Goal: Information Seeking & Learning: Learn about a topic

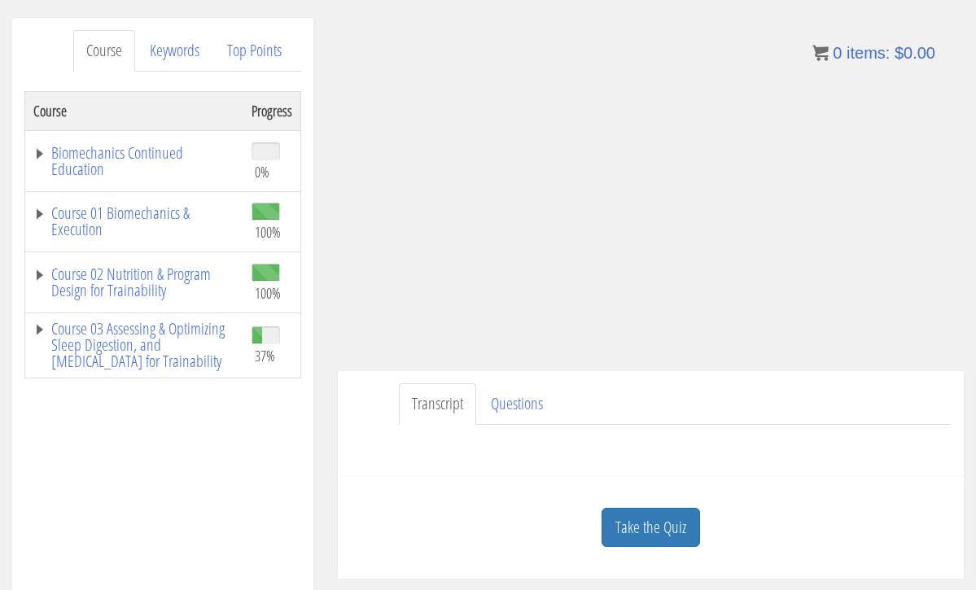
scroll to position [217, 0]
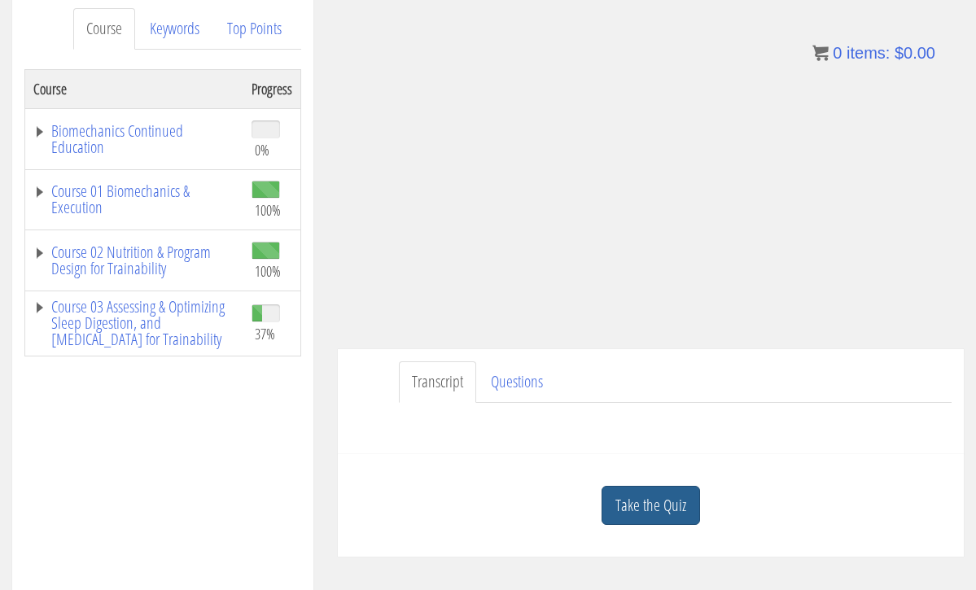
click at [662, 508] on link "Take the Quiz" at bounding box center [650, 506] width 98 height 40
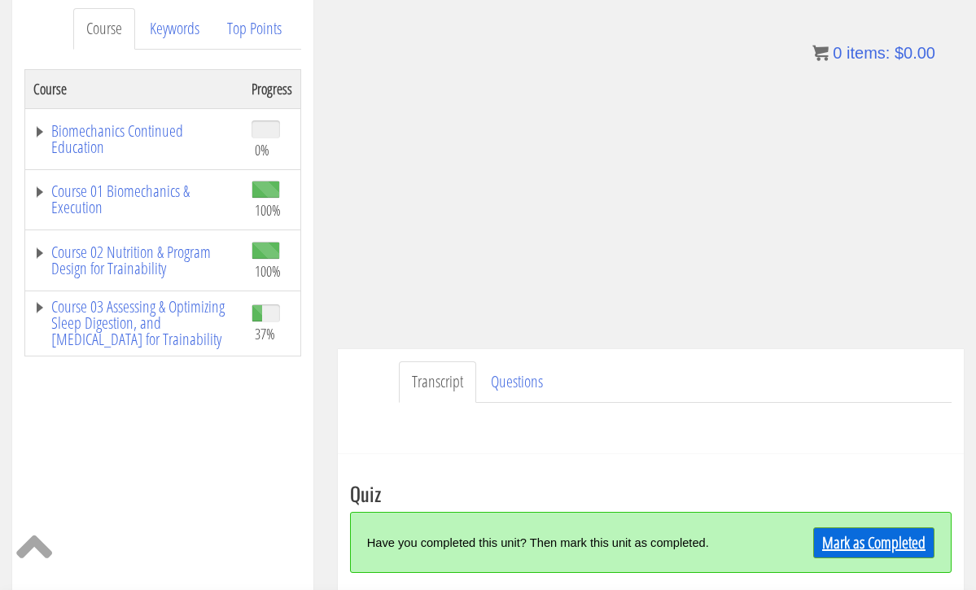
click at [844, 529] on link "Mark as Completed" at bounding box center [873, 542] width 121 height 31
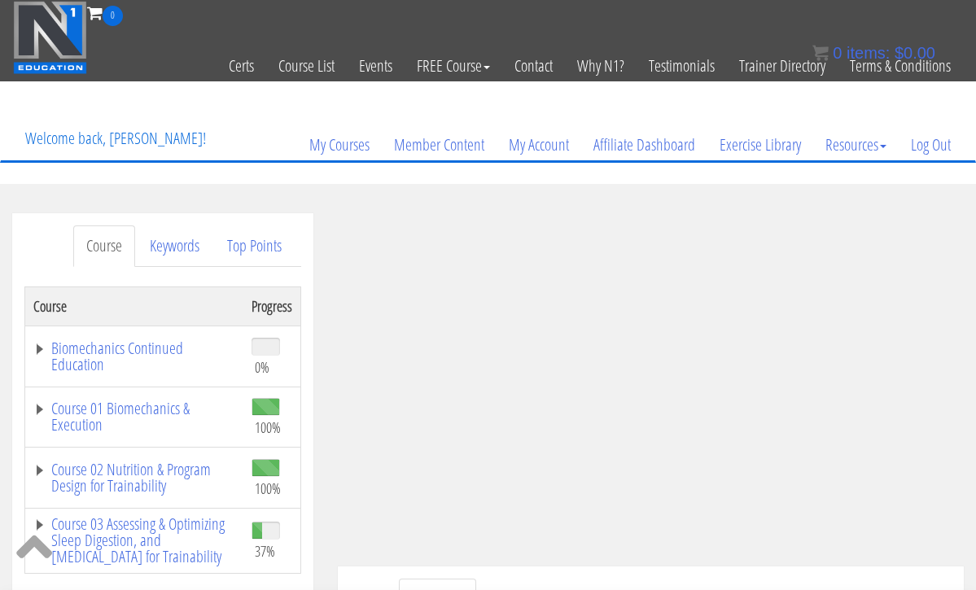
scroll to position [0, 0]
click at [921, 156] on link "Log Out" at bounding box center [930, 145] width 64 height 78
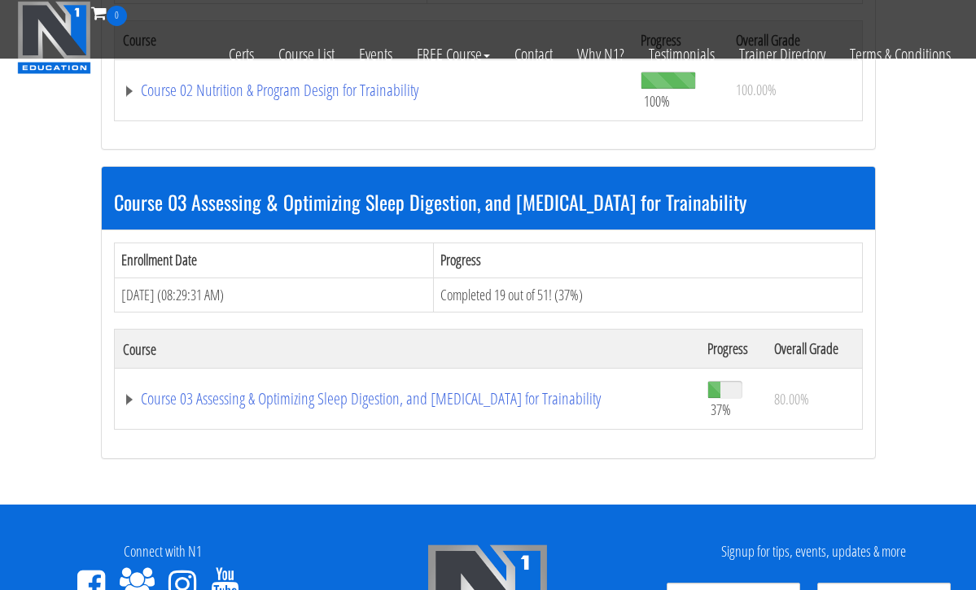
scroll to position [981, 0]
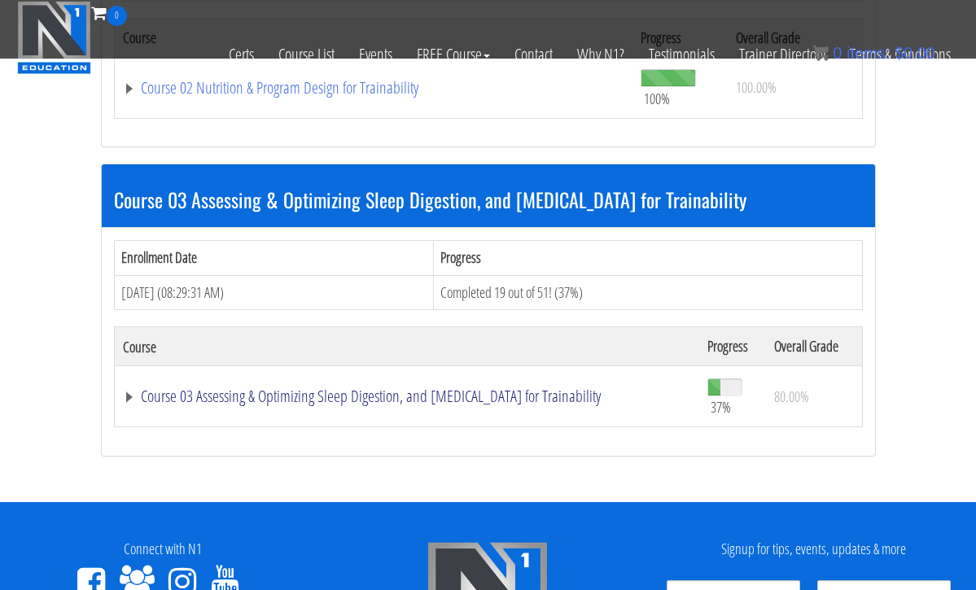
click at [500, 388] on link "Course 03 Assessing & Optimizing Sleep Digestion, and [MEDICAL_DATA] for Traina…" at bounding box center [407, 396] width 568 height 16
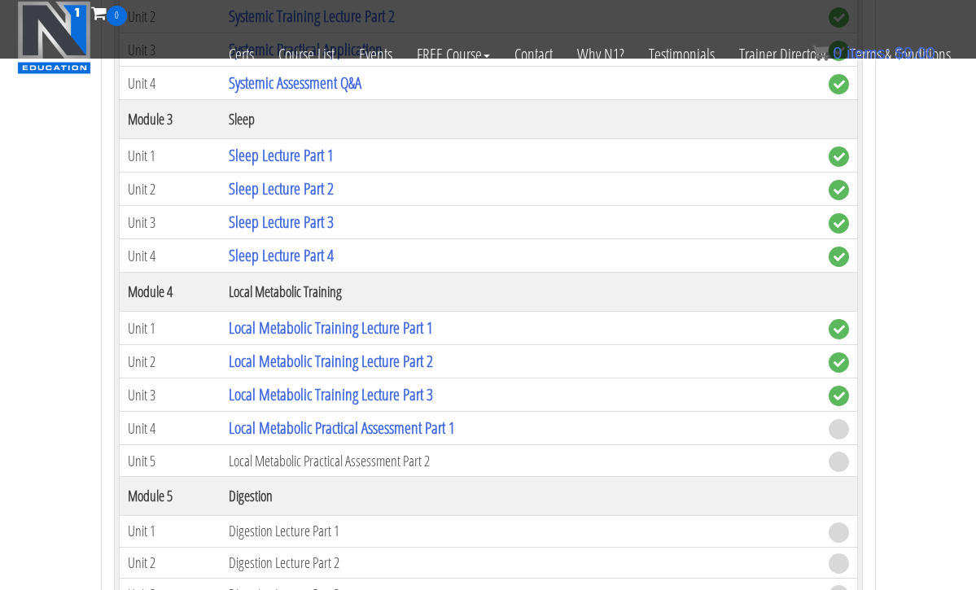
scroll to position [1806, 0]
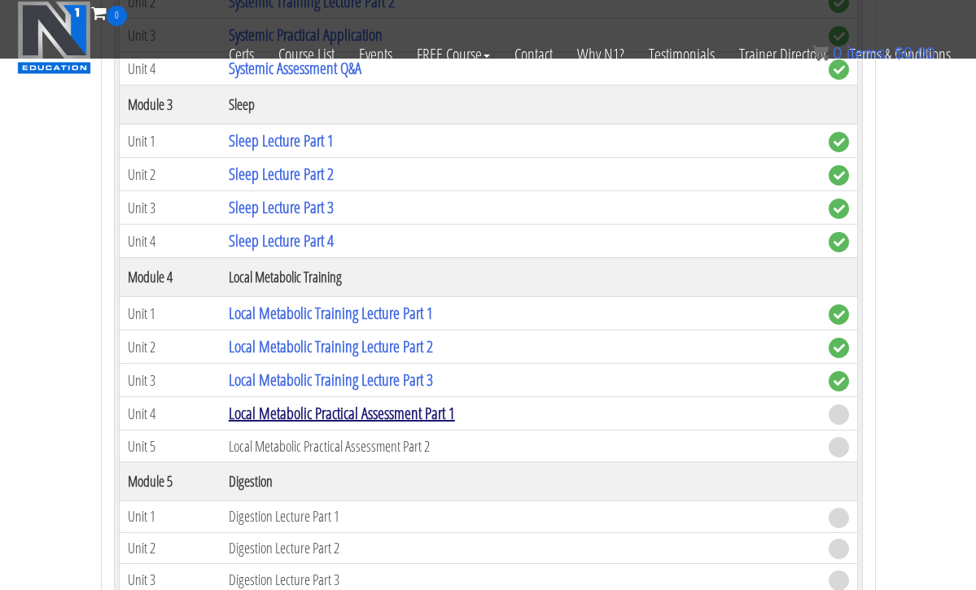
click at [425, 406] on link "Local Metabolic Practical Assessment Part 1" at bounding box center [342, 413] width 226 height 22
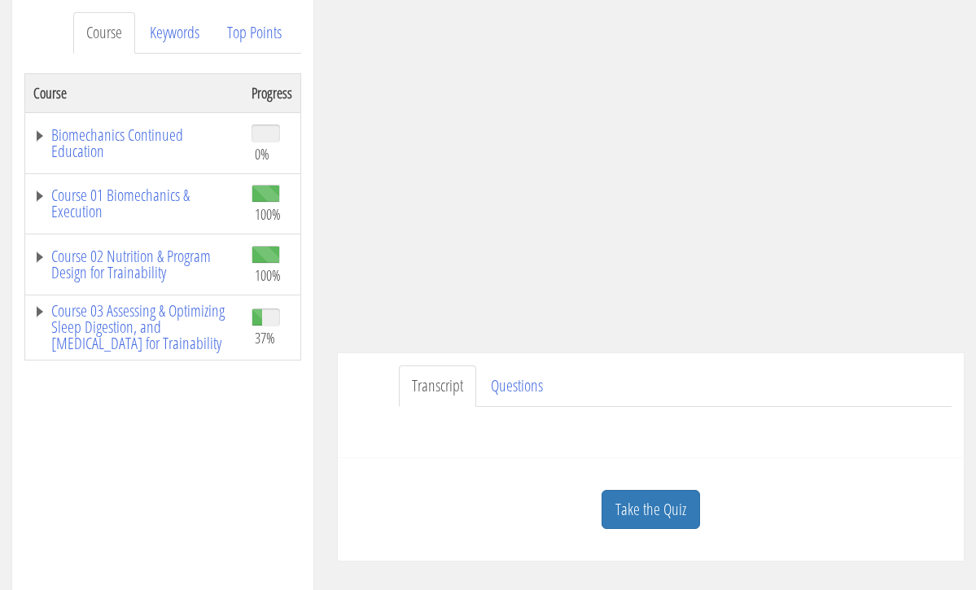
scroll to position [214, 0]
click at [648, 503] on link "Take the Quiz" at bounding box center [650, 509] width 98 height 40
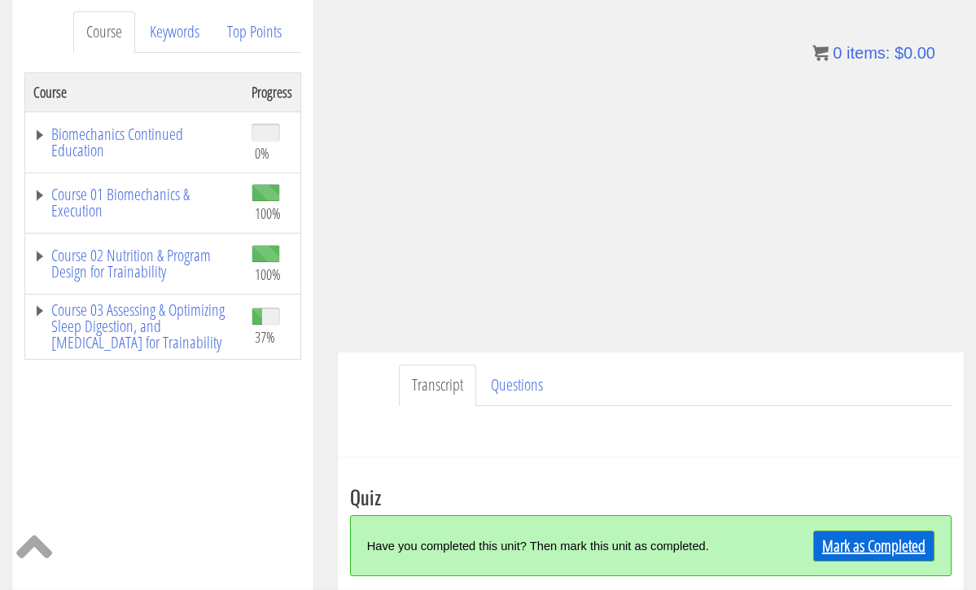
click at [875, 543] on link "Mark as Completed" at bounding box center [873, 546] width 121 height 31
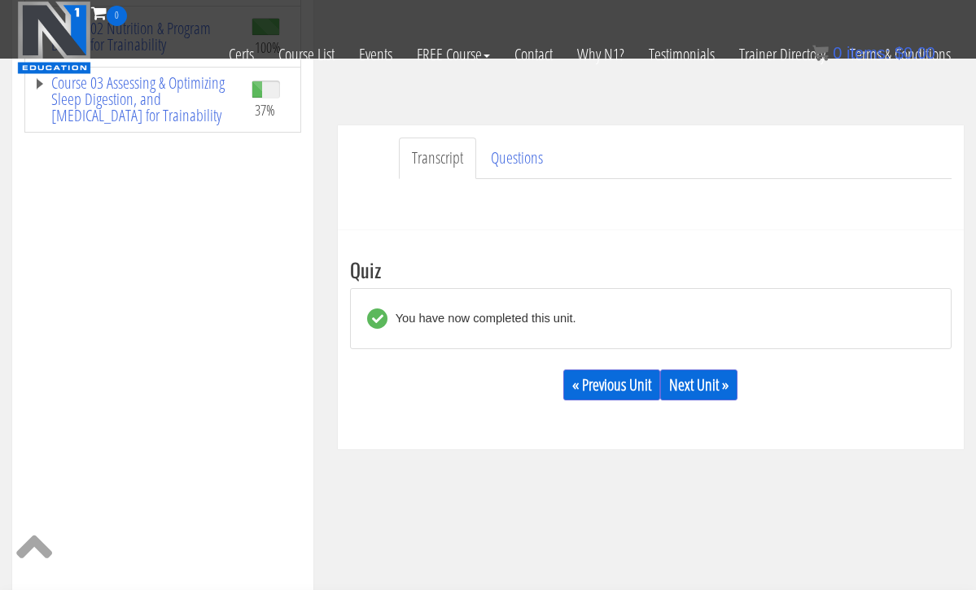
scroll to position [341, 0]
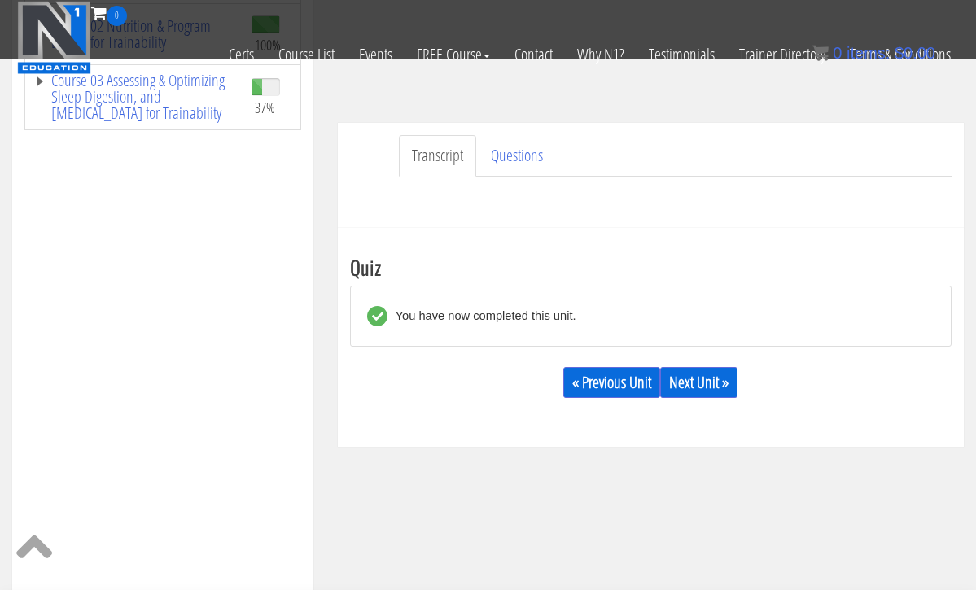
click at [688, 417] on div "Take the Quiz Quiz You have now completed this unit. « Previous Unit Next Unit …" at bounding box center [651, 337] width 626 height 219
click at [701, 386] on link "Next Unit »" at bounding box center [698, 382] width 77 height 31
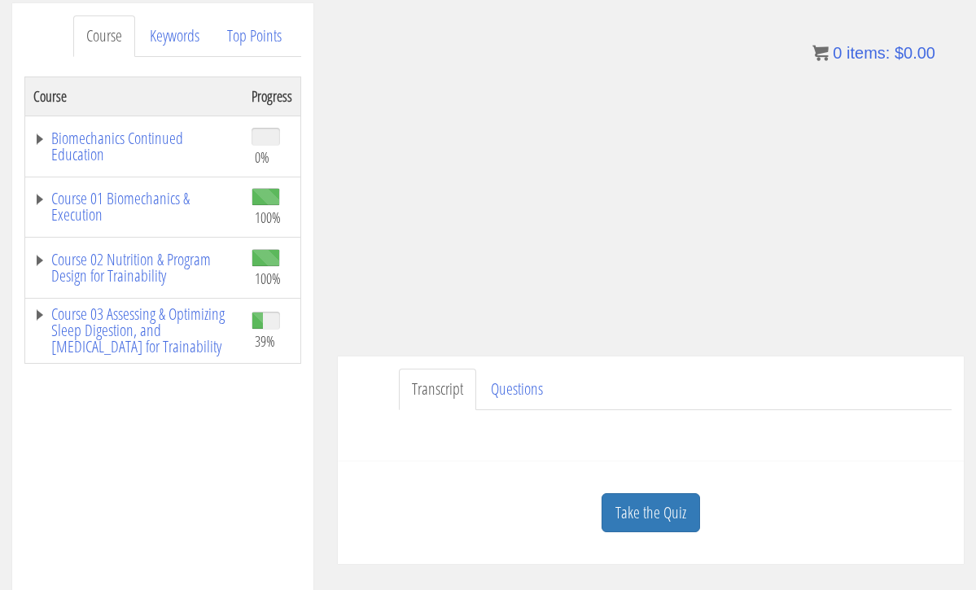
scroll to position [212, 0]
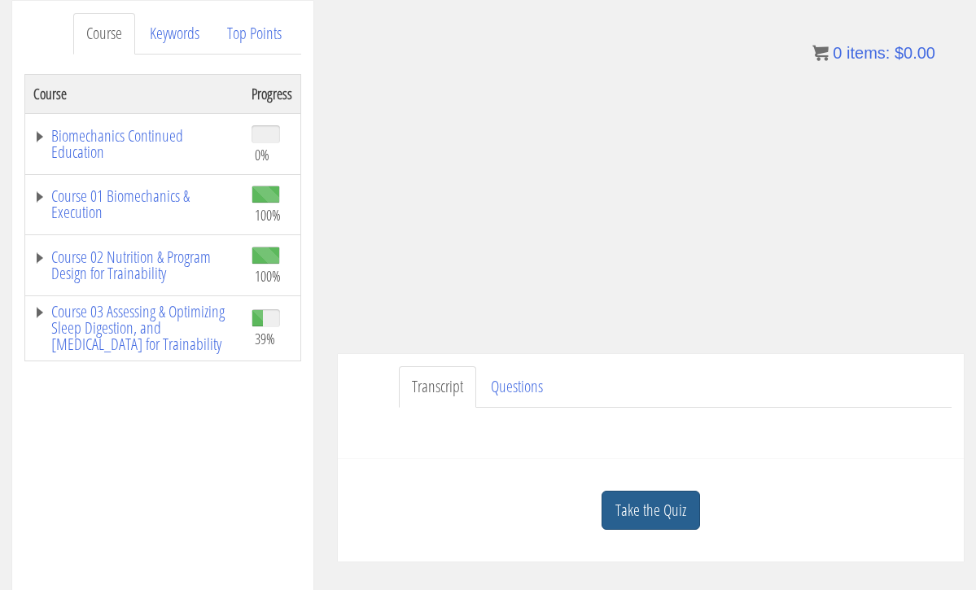
click at [667, 507] on link "Take the Quiz" at bounding box center [650, 511] width 98 height 40
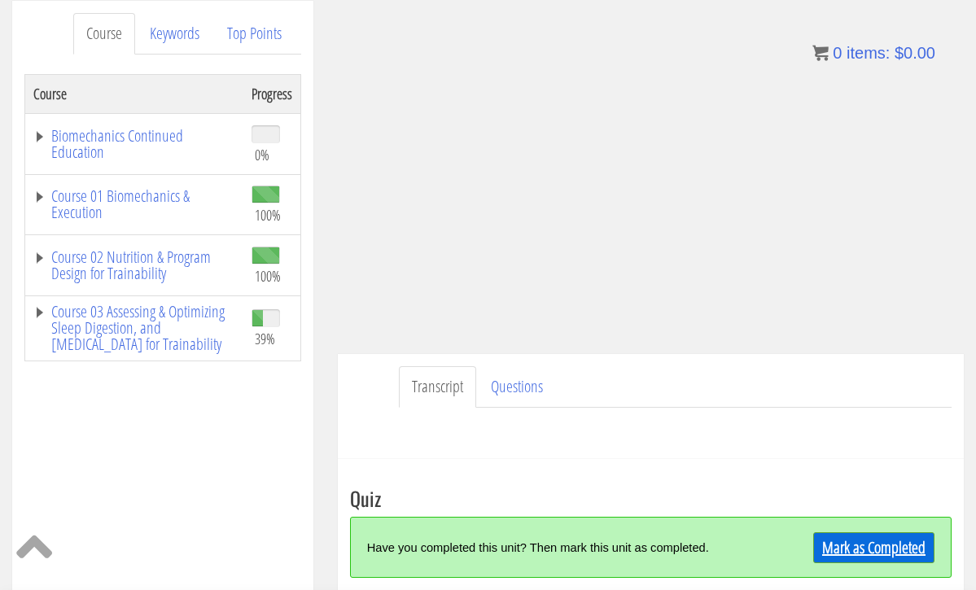
click at [837, 553] on link "Mark as Completed" at bounding box center [873, 547] width 121 height 31
click at [786, 553] on div "Have you completed this unit? Then mark this unit as completed." at bounding box center [576, 547] width 419 height 35
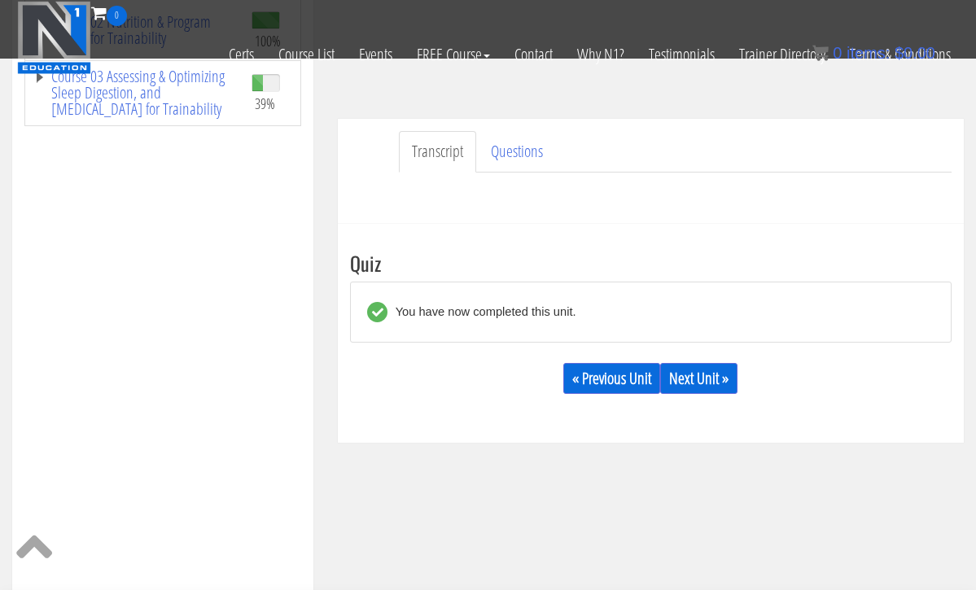
scroll to position [346, 0]
click at [695, 372] on link "Next Unit »" at bounding box center [698, 377] width 77 height 31
